Goal: Task Accomplishment & Management: Manage account settings

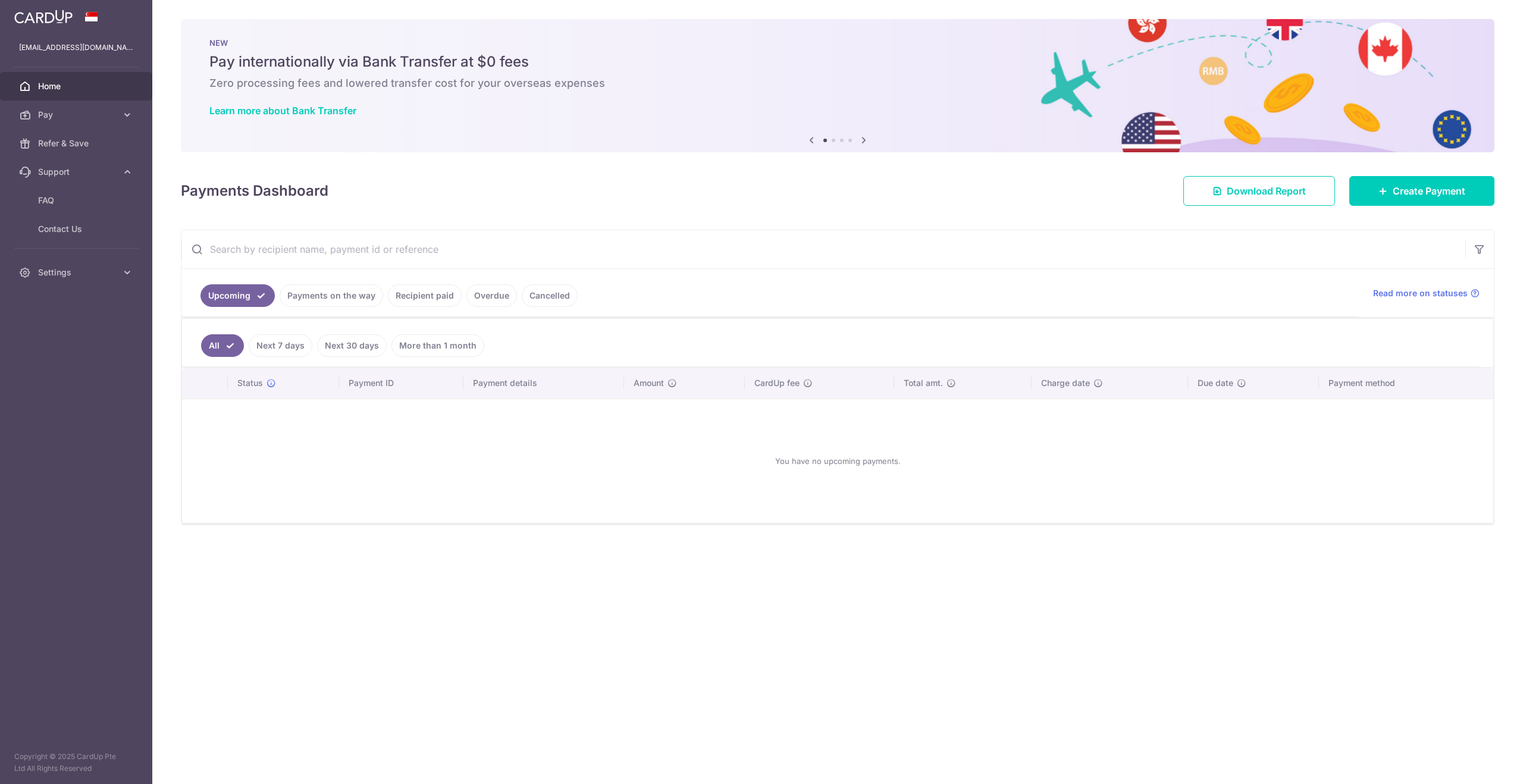
click at [60, 91] on span "Home" at bounding box center [78, 86] width 79 height 12
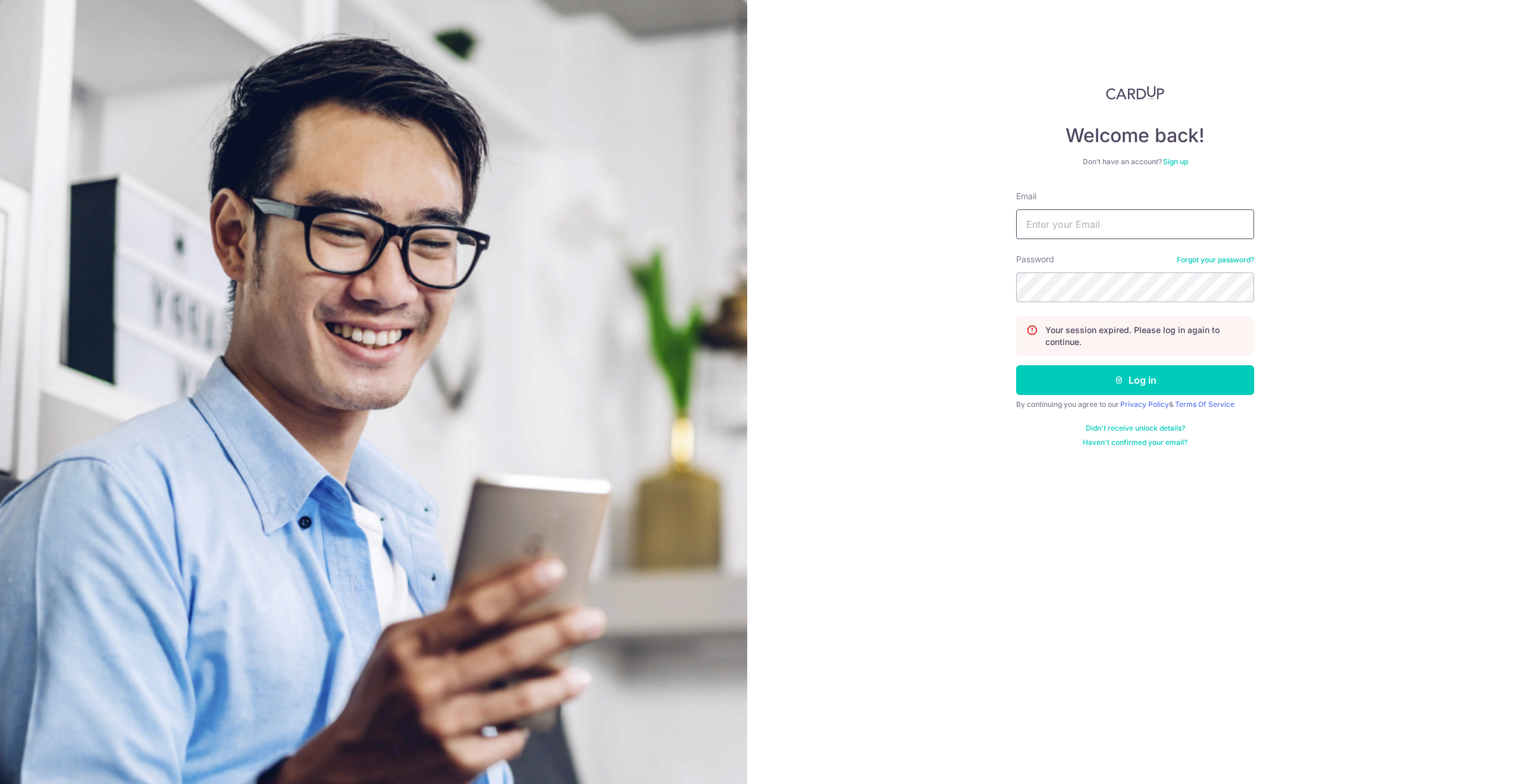
click at [1133, 234] on input "Email" at bounding box center [1135, 224] width 238 height 30
type input "[EMAIL_ADDRESS][DOMAIN_NAME]"
click at [1131, 384] on button "Log in" at bounding box center [1135, 380] width 238 height 30
